Goal: Check status: Verify the current state of an ongoing process or item

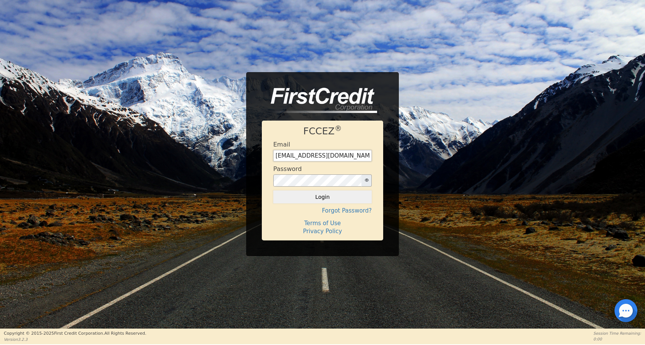
click at [320, 156] on input "[EMAIL_ADDRESS][DOMAIN_NAME]" at bounding box center [322, 155] width 98 height 11
type input "[EMAIL_ADDRESS][DOMAIN_NAME]"
click at [273, 190] on button "Login" at bounding box center [322, 196] width 98 height 13
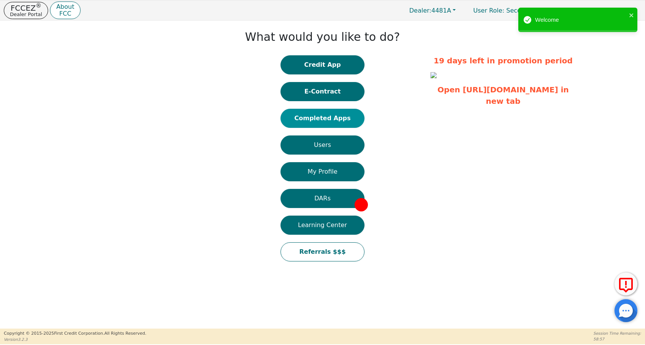
click at [330, 117] on button "Completed Apps" at bounding box center [323, 118] width 84 height 19
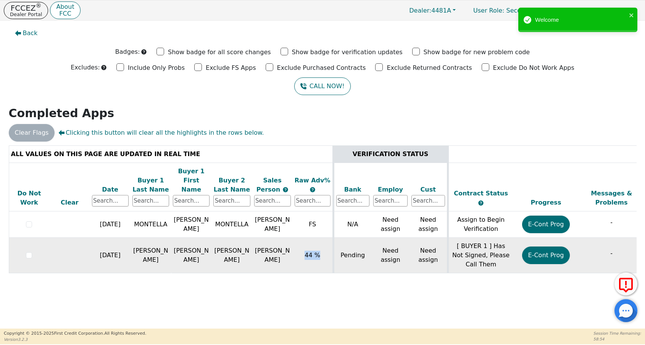
drag, startPoint x: 319, startPoint y: 246, endPoint x: 350, endPoint y: 247, distance: 31.7
click at [332, 247] on td "44 %" at bounding box center [313, 255] width 40 height 35
click at [350, 247] on td "Pending" at bounding box center [352, 255] width 38 height 35
click at [546, 248] on button "E-Cont Prog" at bounding box center [546, 256] width 48 height 18
